Goal: Find specific page/section: Find specific page/section

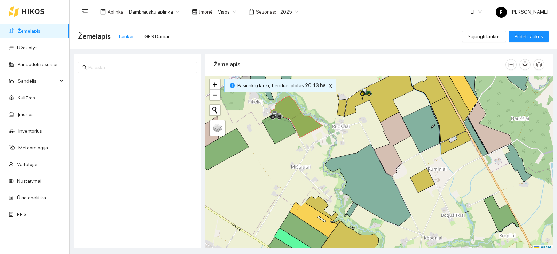
scroll to position [2, 0]
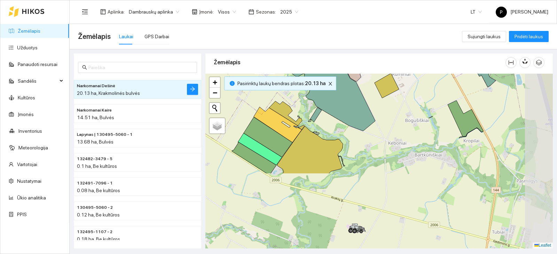
click at [286, 78] on div at bounding box center [378, 161] width 347 height 175
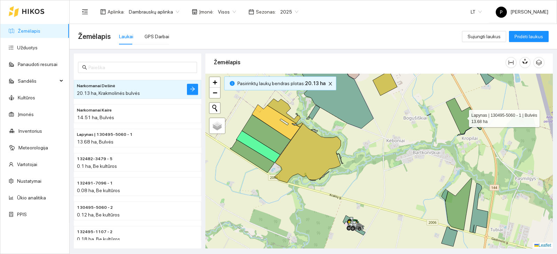
click at [460, 116] on icon at bounding box center [463, 116] width 35 height 36
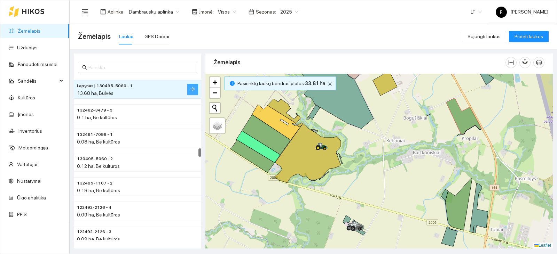
click at [190, 89] on icon "arrow-right" at bounding box center [193, 89] width 6 height 6
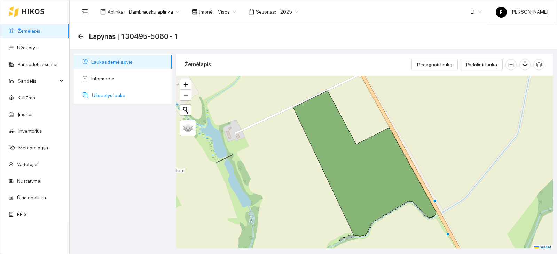
click at [138, 94] on span "Užduotys lauke" at bounding box center [129, 95] width 74 height 14
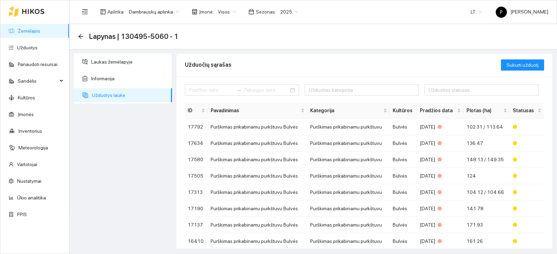
click at [80, 40] on div "Lapynas | 130495-5060 - 1" at bounding box center [130, 36] width 104 height 11
click at [81, 36] on icon "arrow-left" at bounding box center [81, 37] width 6 height 6
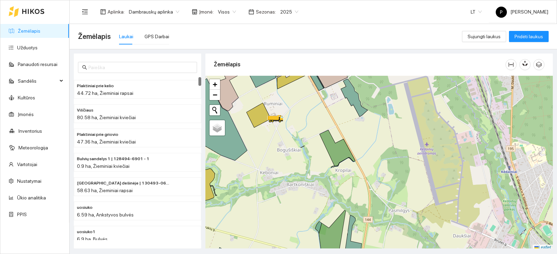
scroll to position [2, 0]
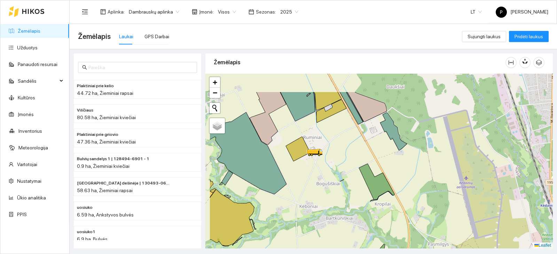
drag, startPoint x: 295, startPoint y: 133, endPoint x: 334, endPoint y: 169, distance: 53.2
click at [334, 169] on div at bounding box center [378, 161] width 347 height 175
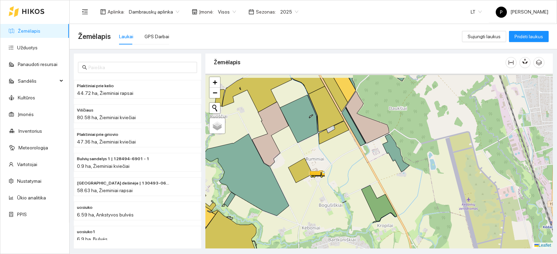
drag, startPoint x: 320, startPoint y: 154, endPoint x: 332, endPoint y: 176, distance: 25.1
click at [332, 176] on div at bounding box center [378, 161] width 347 height 175
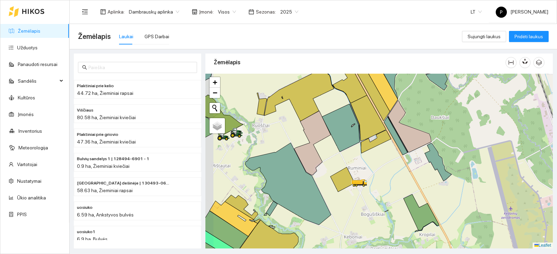
drag, startPoint x: 299, startPoint y: 154, endPoint x: 333, endPoint y: 149, distance: 33.8
click at [333, 149] on div at bounding box center [378, 161] width 347 height 175
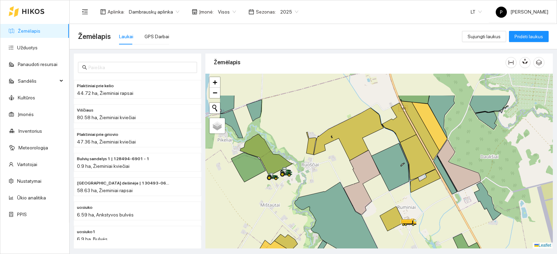
drag, startPoint x: 270, startPoint y: 144, endPoint x: 319, endPoint y: 184, distance: 63.1
click at [319, 184] on div at bounding box center [378, 161] width 347 height 175
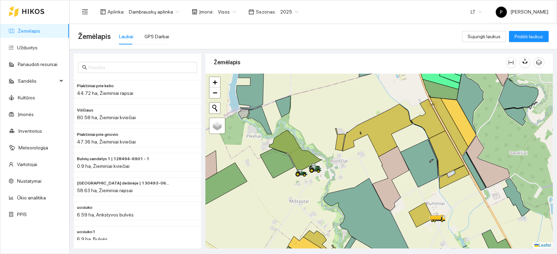
drag, startPoint x: 249, startPoint y: 134, endPoint x: 278, endPoint y: 130, distance: 29.1
click at [278, 130] on div at bounding box center [378, 161] width 347 height 175
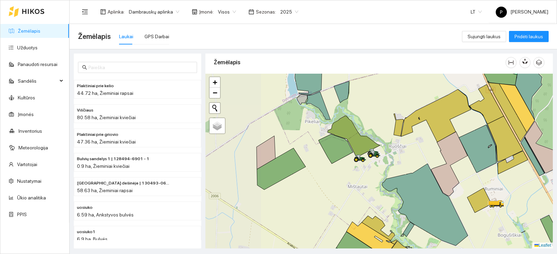
drag, startPoint x: 277, startPoint y: 133, endPoint x: 335, endPoint y: 119, distance: 60.2
click at [335, 119] on div at bounding box center [378, 161] width 347 height 175
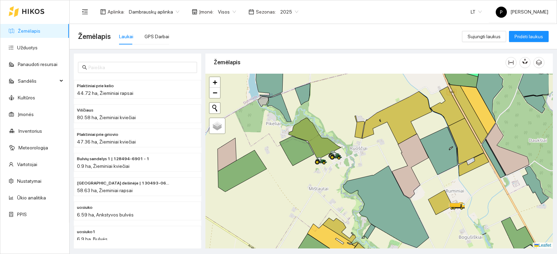
drag, startPoint x: 377, startPoint y: 182, endPoint x: 339, endPoint y: 184, distance: 38.0
click at [339, 184] on div at bounding box center [378, 161] width 347 height 175
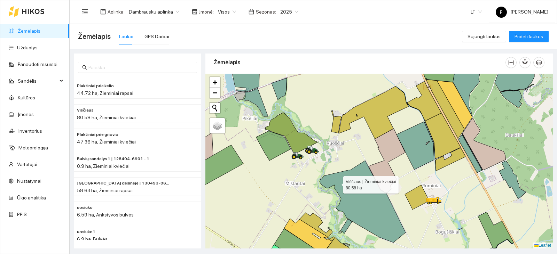
drag, startPoint x: 361, startPoint y: 189, endPoint x: 323, endPoint y: 176, distance: 39.7
click at [324, 176] on icon at bounding box center [362, 202] width 86 height 82
